Goal: Navigation & Orientation: Find specific page/section

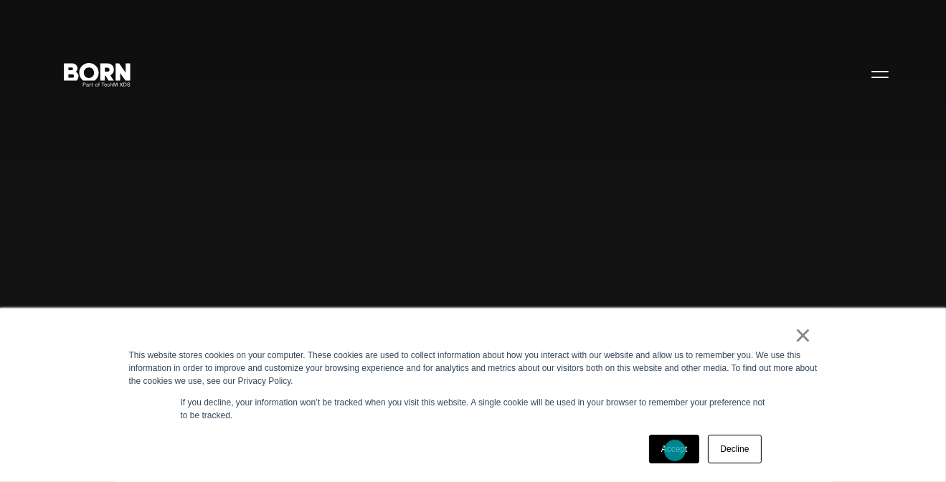
click at [675, 451] on link "Accept" at bounding box center [674, 449] width 51 height 29
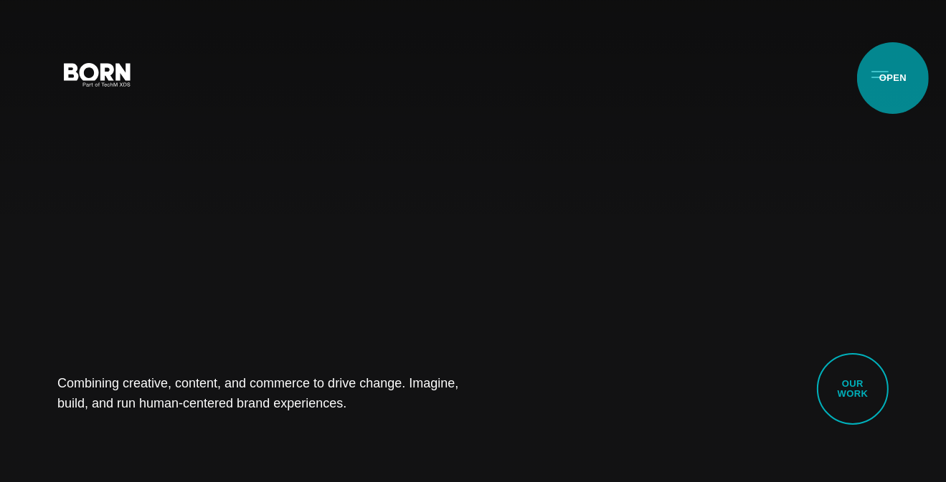
click at [893, 78] on button "Primary Menu" at bounding box center [879, 74] width 34 height 30
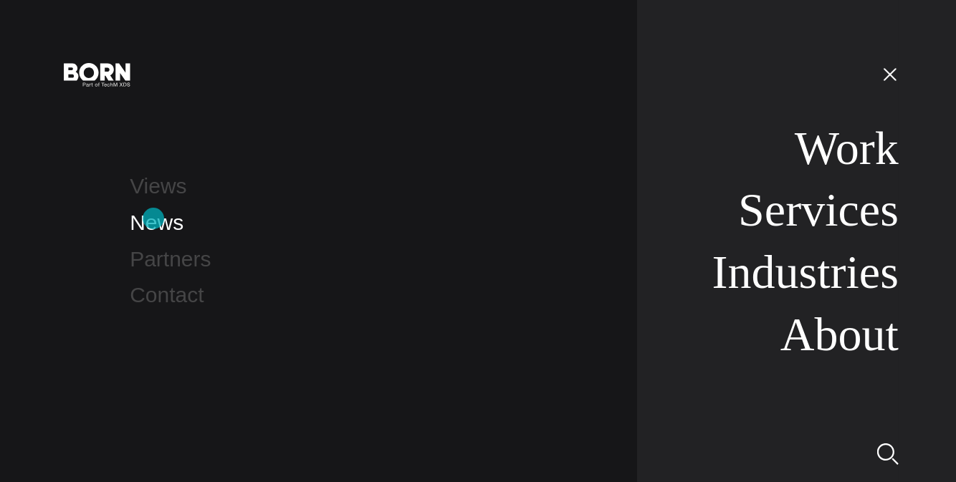
click at [153, 219] on link "News" at bounding box center [157, 223] width 54 height 24
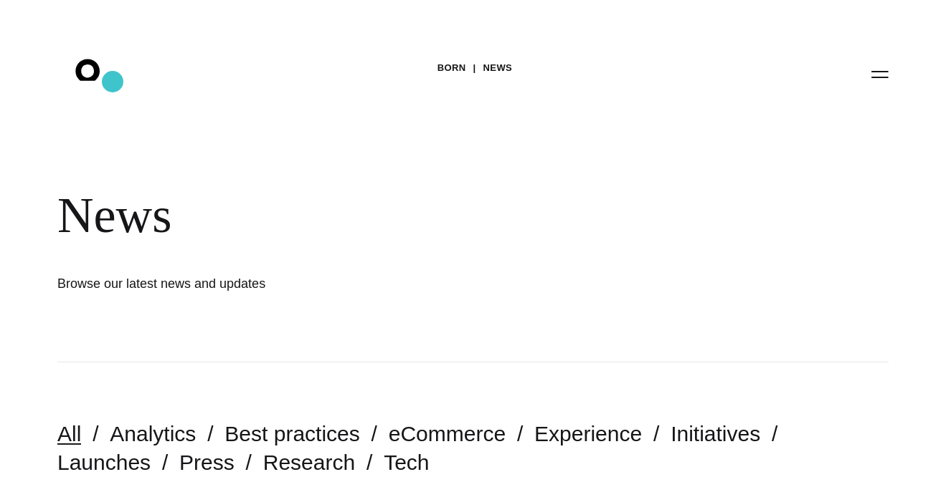
click at [113, 82] on icon ".st0{display:none;} .st1{display:inline;} .st2{font-family:'HelveticaNeue-Mediu…" at bounding box center [98, 73] width 92 height 37
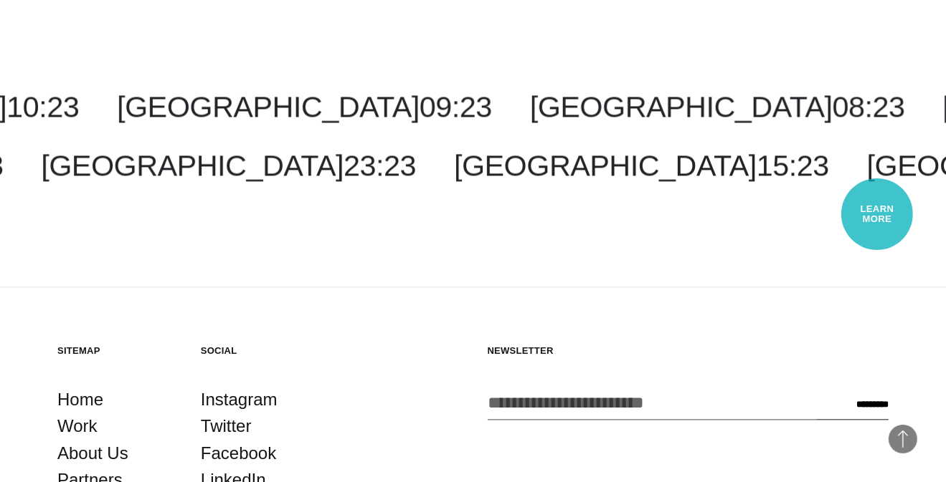
scroll to position [3598, 0]
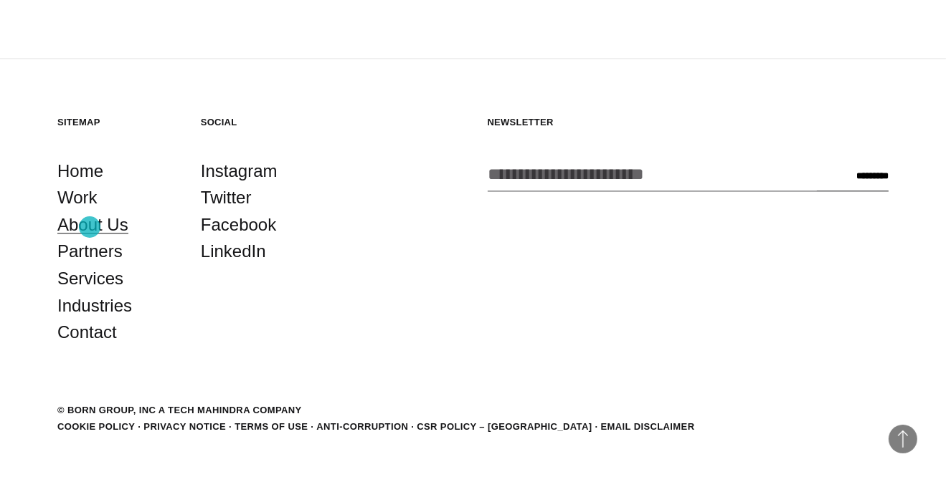
click at [90, 227] on link "About Us" at bounding box center [92, 224] width 71 height 27
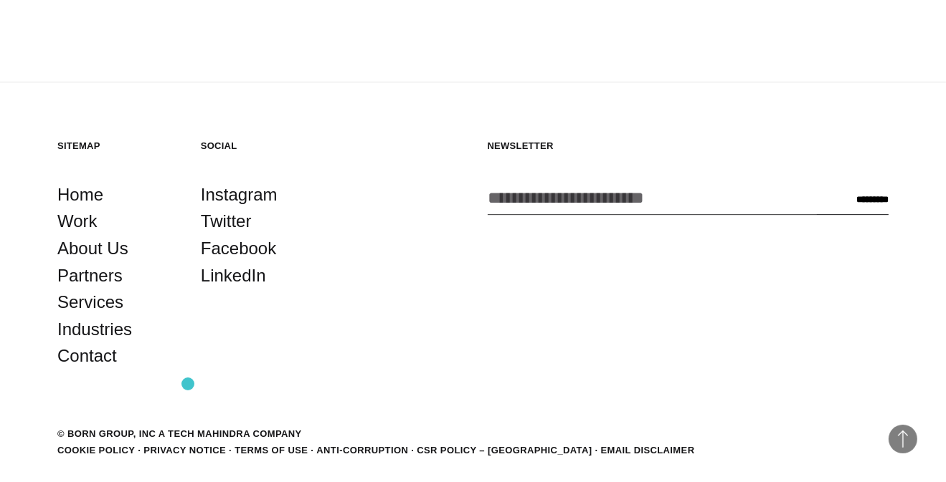
scroll to position [4655, 0]
click at [100, 343] on link "Contact" at bounding box center [87, 356] width 60 height 27
